Goal: Information Seeking & Learning: Find specific fact

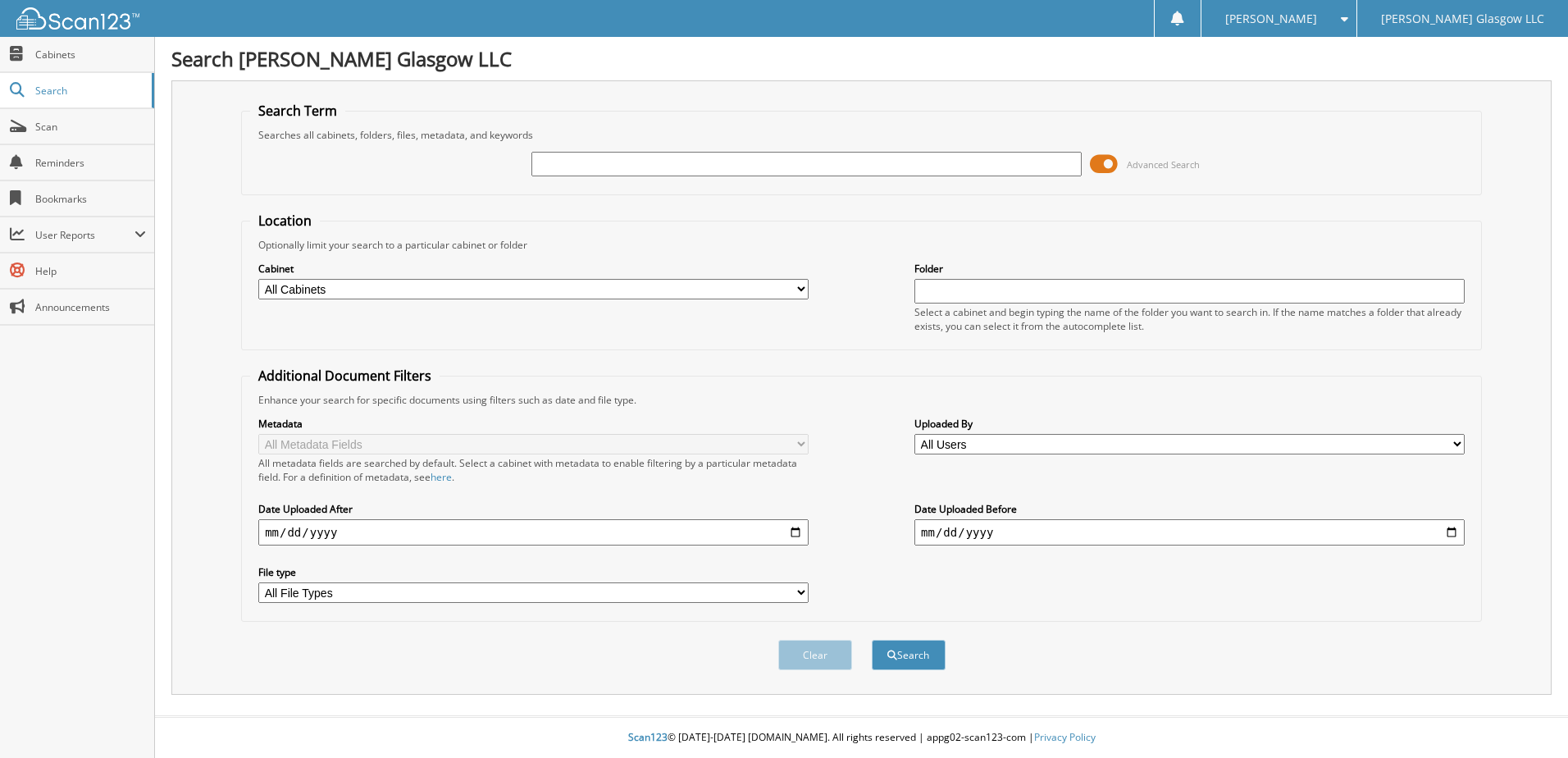
click at [647, 165] on input "text" at bounding box center [806, 164] width 550 height 25
type input "PJ312968"
click at [905, 661] on button "Search" at bounding box center [908, 655] width 74 height 30
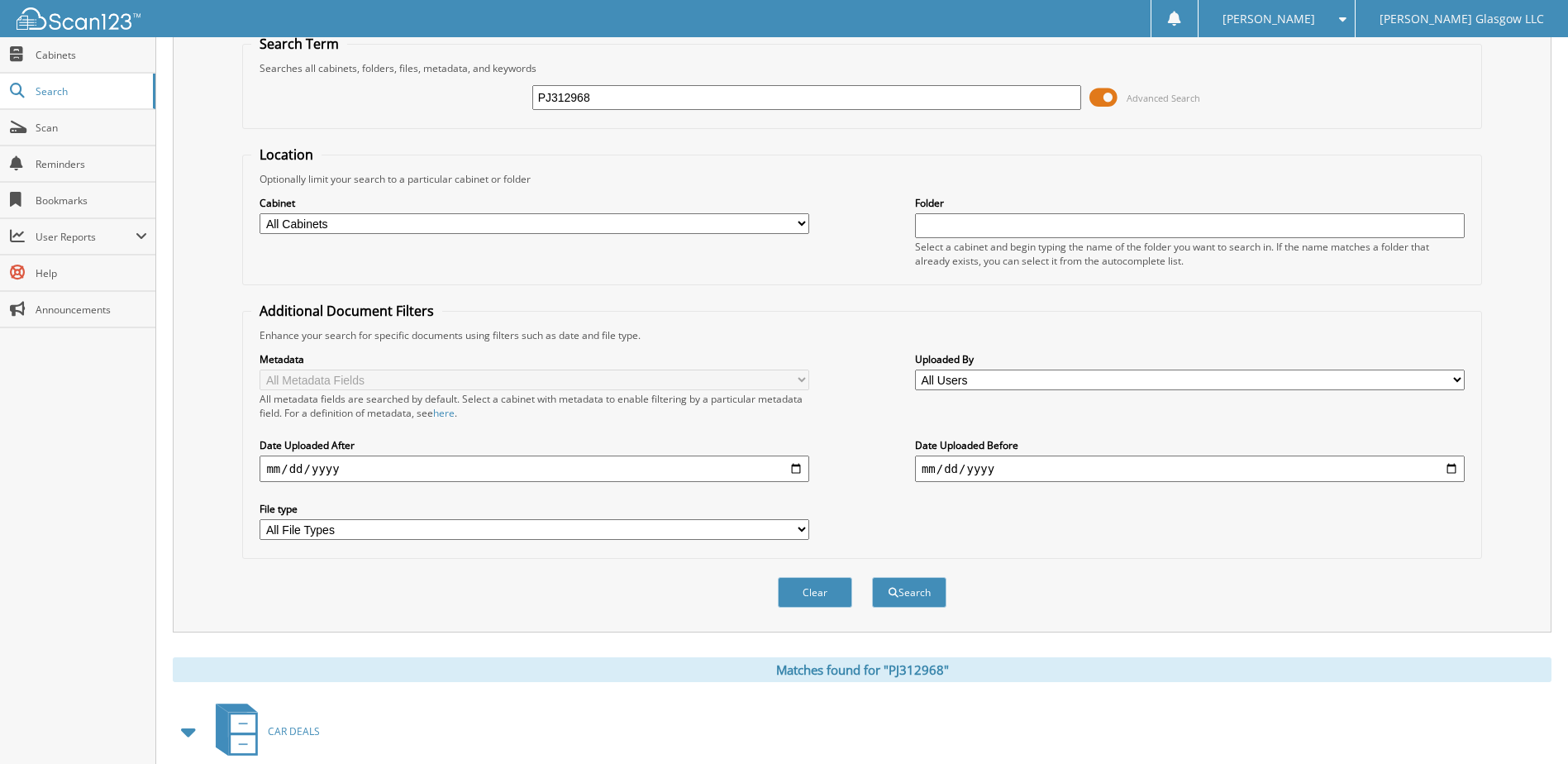
scroll to position [160, 0]
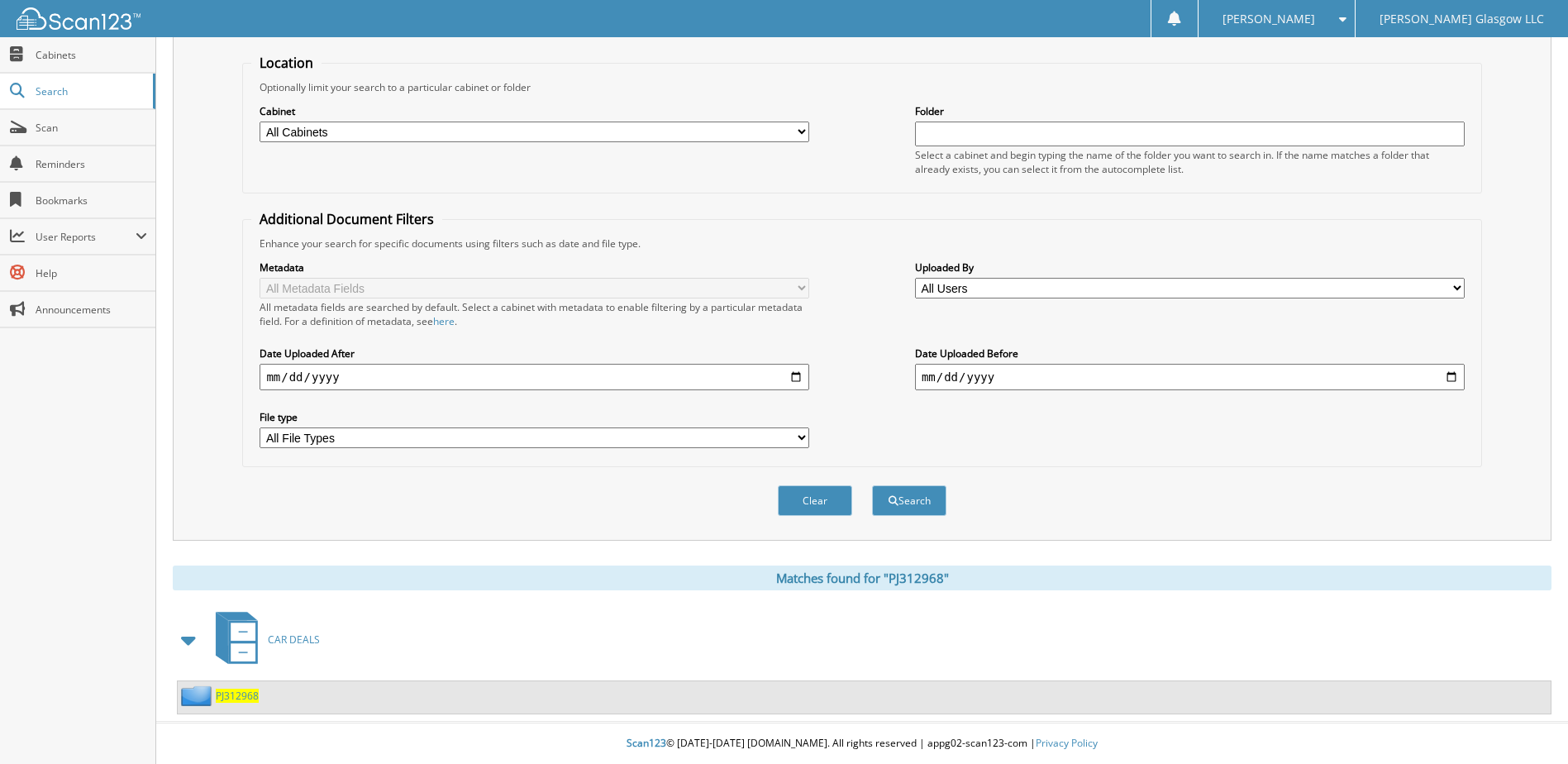
click at [239, 694] on span "PJ312968" at bounding box center [236, 695] width 43 height 14
